Goal: Task Accomplishment & Management: Use online tool/utility

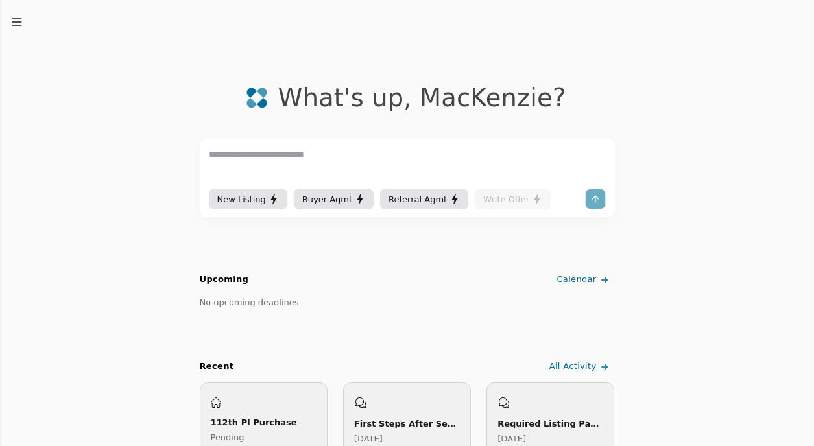
click at [14, 23] on icon "button" at bounding box center [16, 22] width 13 height 13
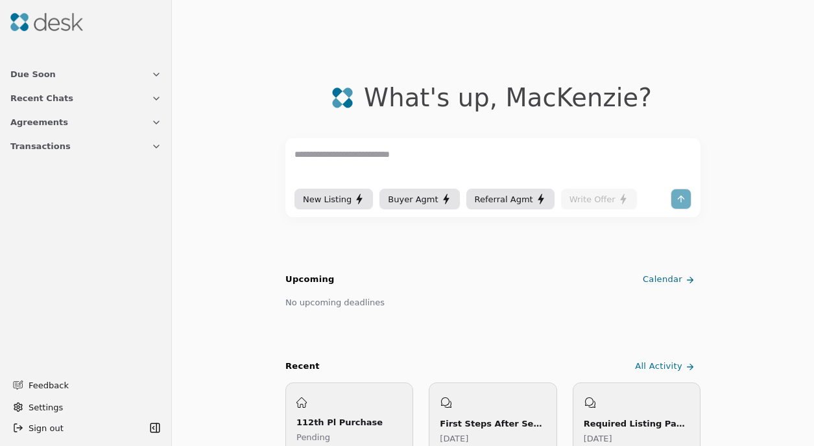
click at [94, 145] on button "Transactions" at bounding box center [86, 146] width 167 height 24
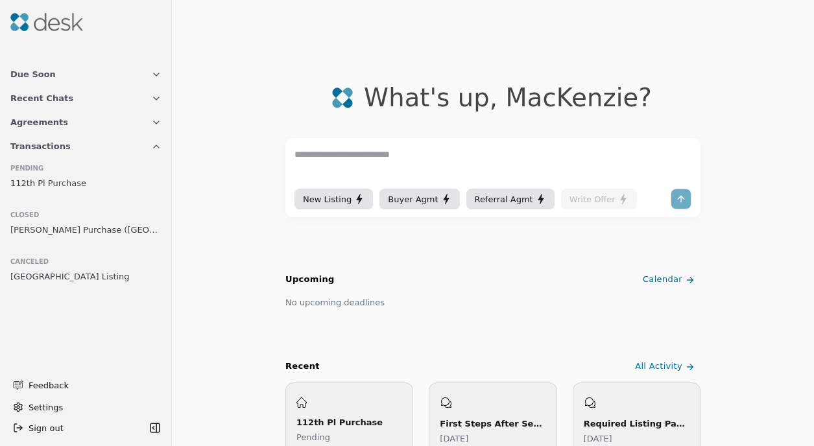
click at [78, 278] on span "[GEOGRAPHIC_DATA] Listing" at bounding box center [69, 277] width 119 height 14
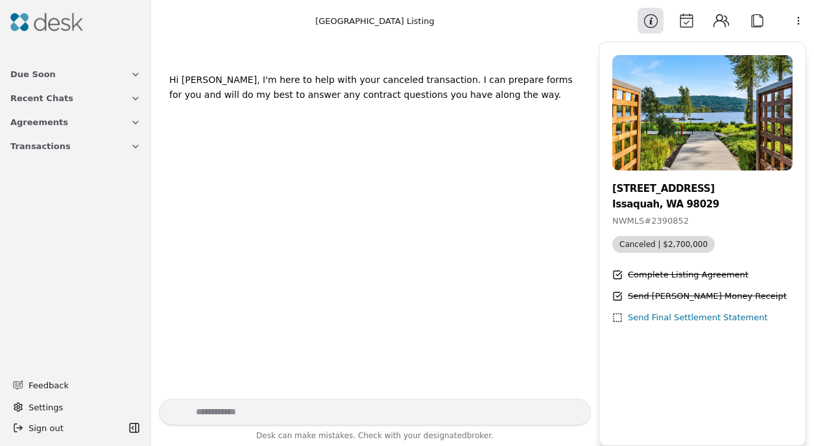
click at [756, 22] on button "Attach" at bounding box center [757, 21] width 26 height 26
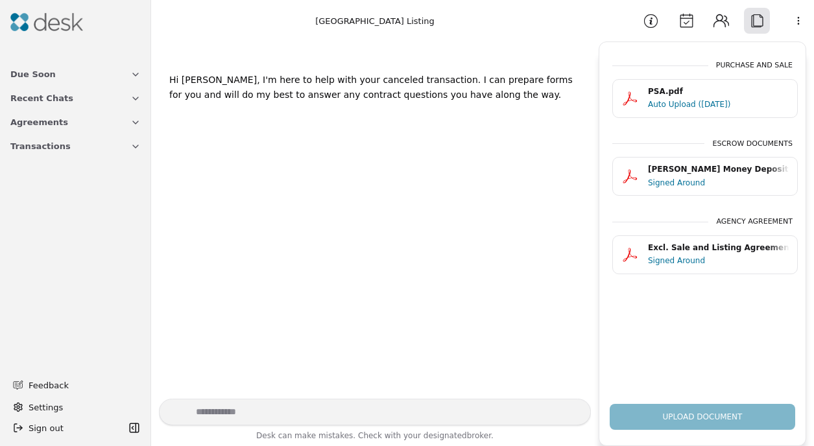
click at [795, 21] on html "Due Soon Recent Chats Agreements Transactions Feedback Settings Sign out Toggle…" at bounding box center [407, 223] width 814 height 446
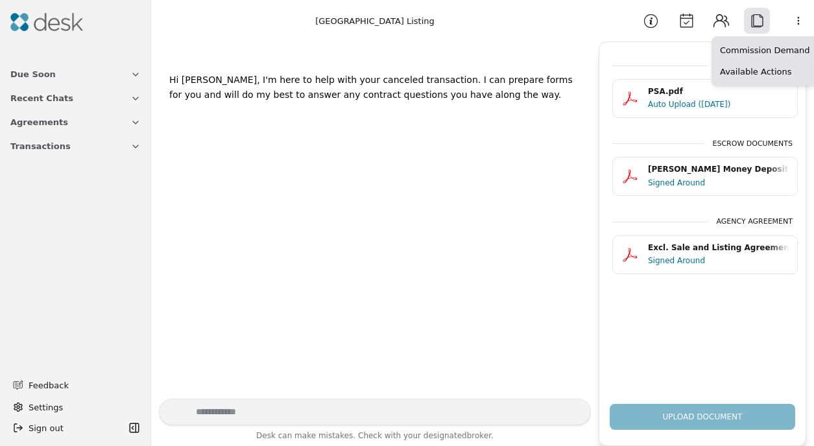
click at [523, 302] on html "Due Soon Recent Chats Agreements Transactions Feedback Settings Sign out Toggle…" at bounding box center [407, 223] width 814 height 446
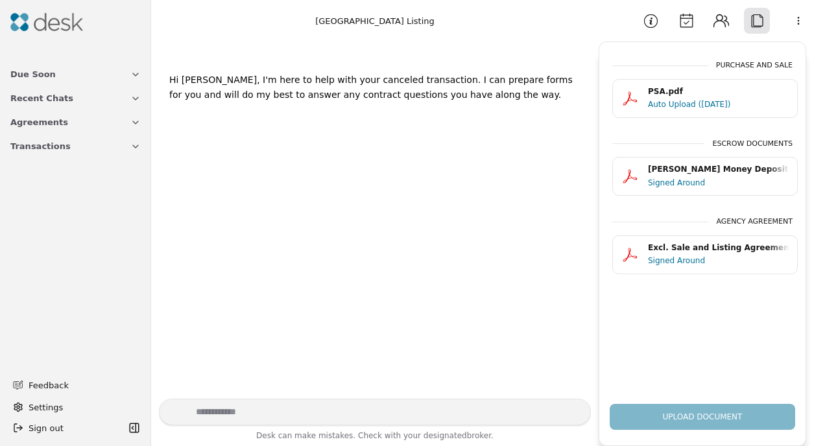
click at [662, 416] on div "Upload Document" at bounding box center [702, 412] width 206 height 36
click at [720, 26] on button "Contacts" at bounding box center [721, 21] width 26 height 26
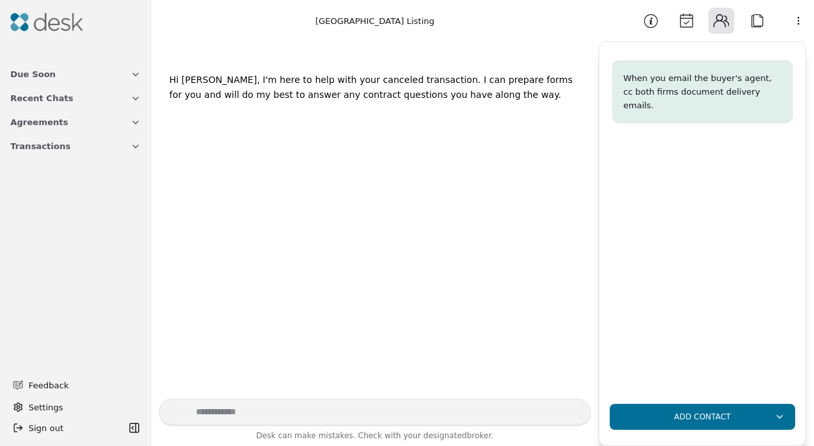
click at [691, 23] on button "Calendar" at bounding box center [686, 21] width 26 height 26
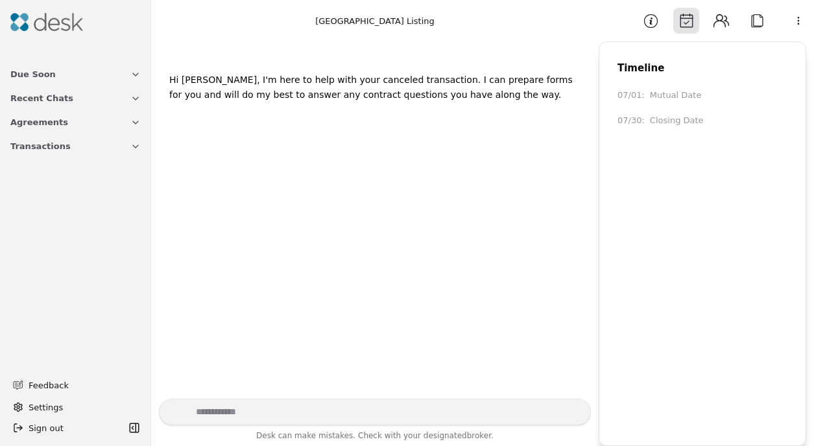
click at [653, 26] on button "Information" at bounding box center [650, 21] width 26 height 26
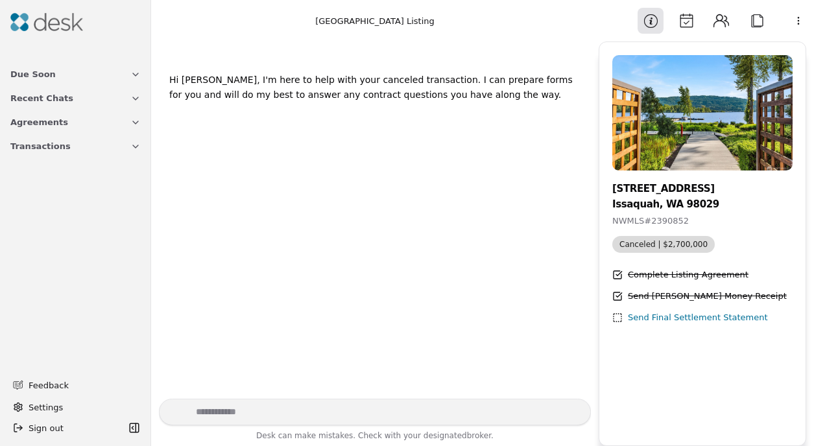
click at [644, 248] on span "Canceled | $2,700,000" at bounding box center [663, 244] width 102 height 17
click at [676, 184] on div "[STREET_ADDRESS]" at bounding box center [702, 189] width 180 height 16
